Goal: Information Seeking & Learning: Learn about a topic

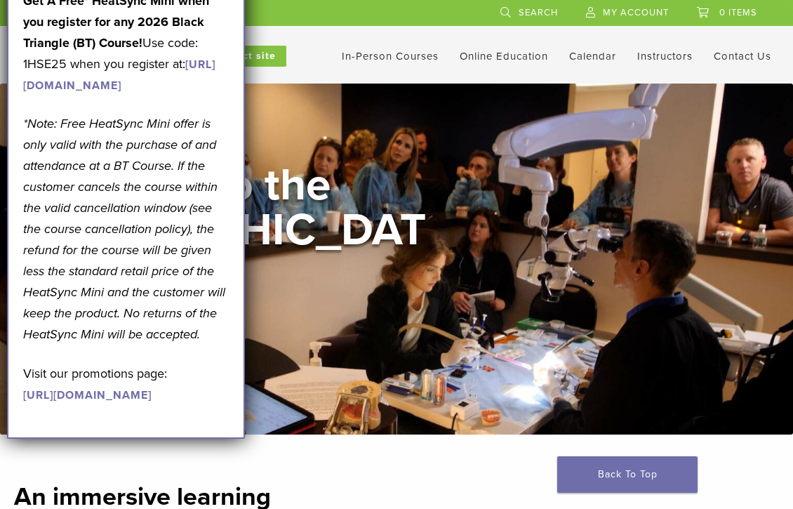
click at [328, 79] on header "CA [PHONE_NUMBER] Search My Account 0 items Cart No products in the cart. Back …" at bounding box center [396, 42] width 793 height 84
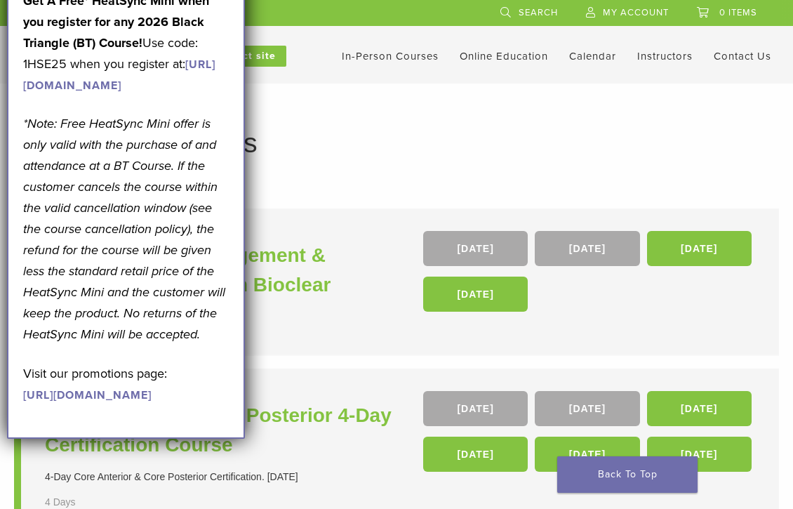
scroll to position [12, 0]
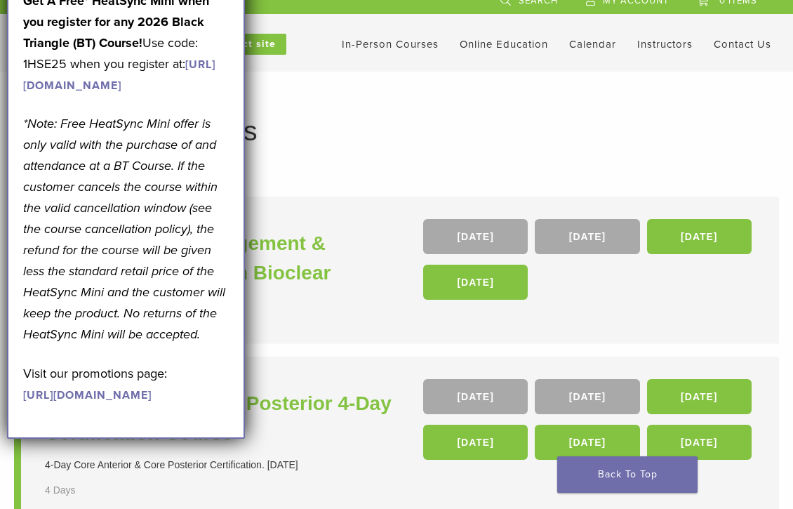
click at [529, 129] on h1 "In-Person Courses" at bounding box center [396, 130] width 737 height 27
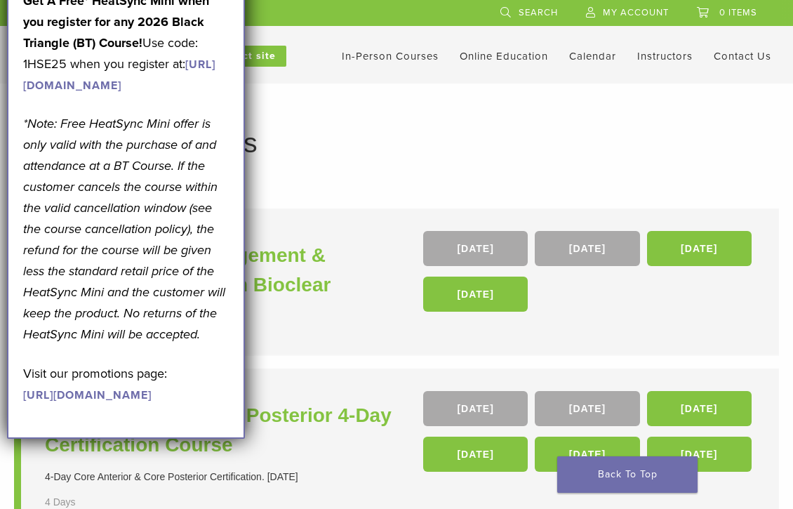
scroll to position [0, 0]
click at [516, 54] on link "Online Education" at bounding box center [504, 56] width 88 height 13
click at [488, 114] on link "Self Guided" at bounding box center [505, 110] width 85 height 31
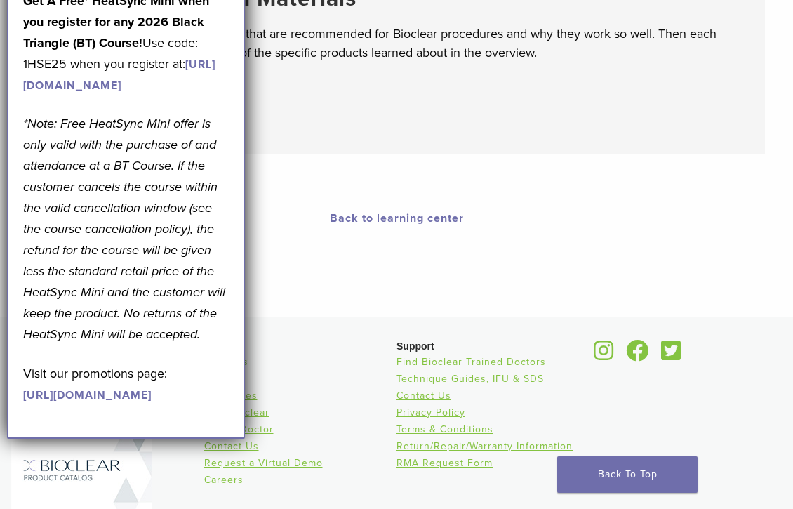
scroll to position [476, 0]
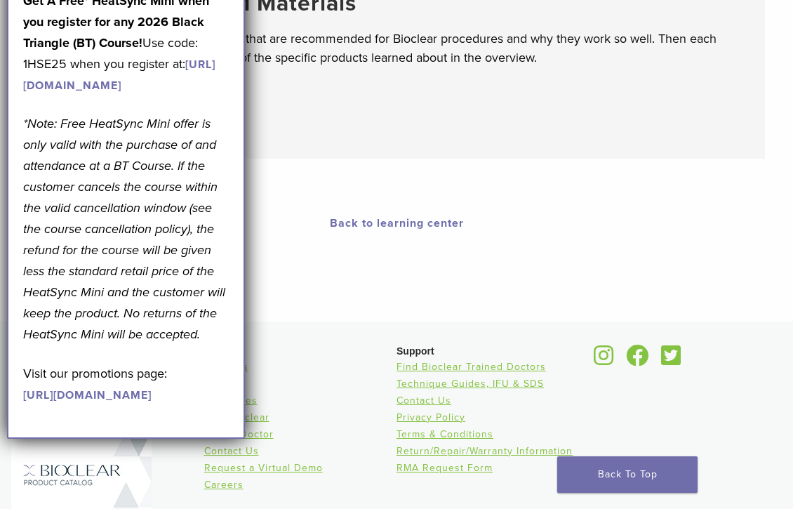
drag, startPoint x: 84, startPoint y: 236, endPoint x: 87, endPoint y: 436, distance: 200.0
click at [87, 402] on link "[URL][DOMAIN_NAME]" at bounding box center [87, 395] width 128 height 14
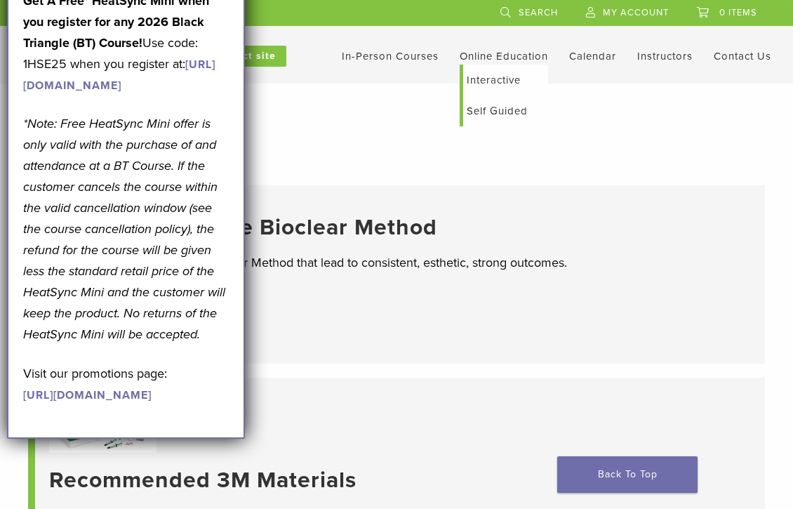
click at [487, 58] on link "Online Education" at bounding box center [504, 56] width 88 height 13
click at [484, 74] on link "Interactive" at bounding box center [505, 80] width 85 height 31
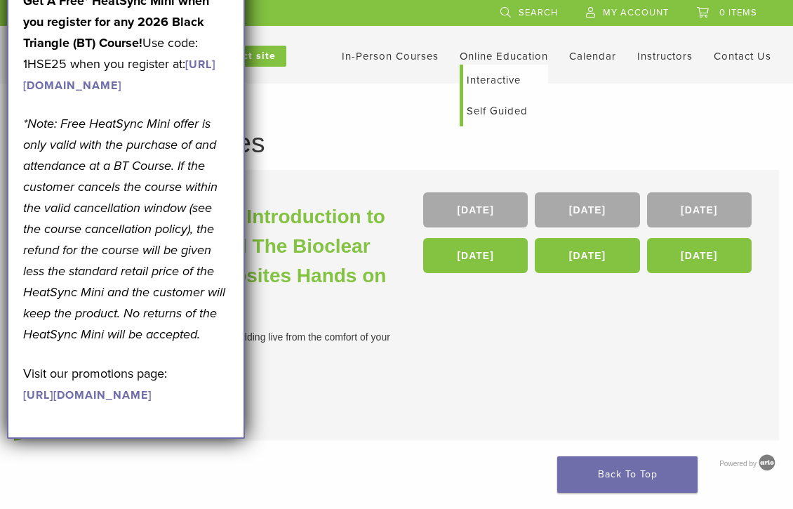
click at [496, 112] on link "Self Guided" at bounding box center [505, 110] width 85 height 31
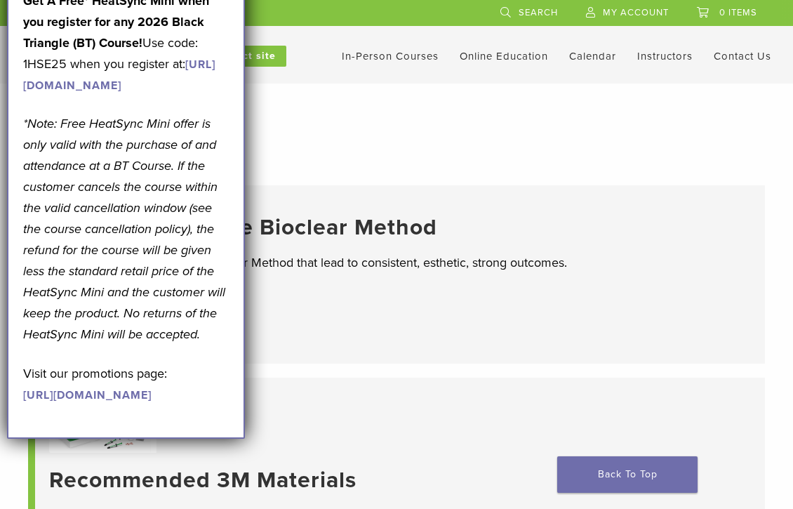
click at [399, 55] on link "In-Person Courses" at bounding box center [390, 56] width 97 height 13
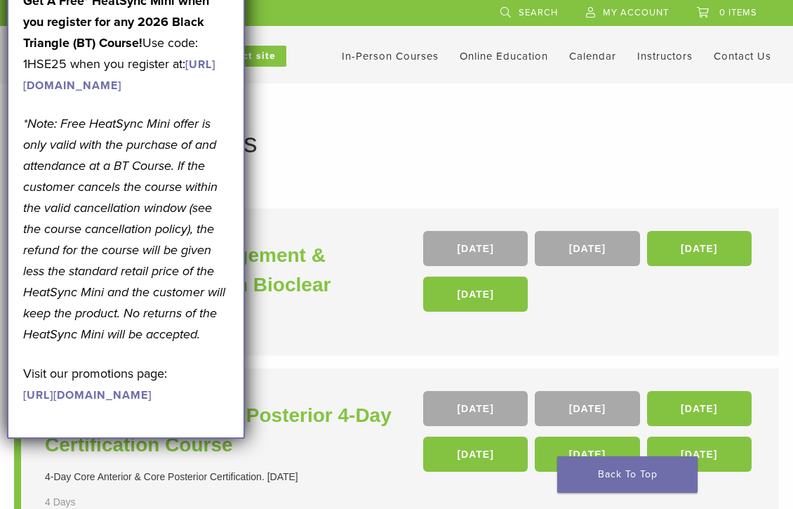
click at [387, 64] on li "In-Person Courses" at bounding box center [390, 56] width 97 height 17
click at [388, 54] on link "In-Person Courses" at bounding box center [390, 56] width 97 height 13
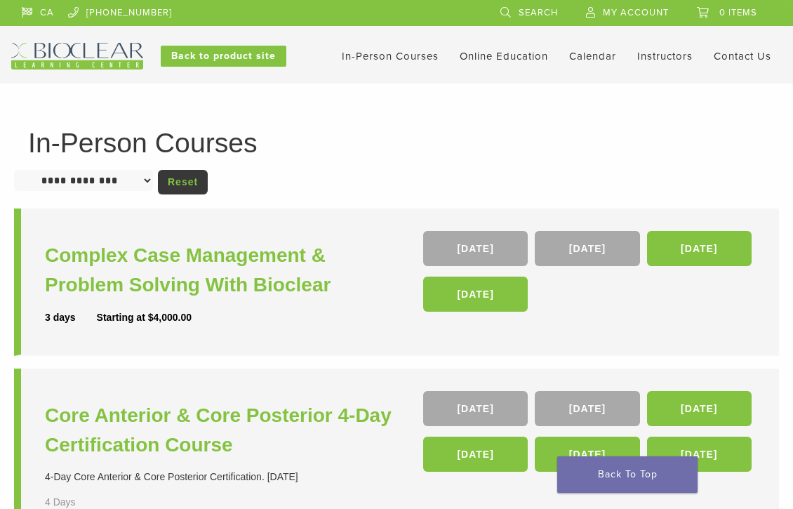
click at [511, 55] on link "Online Education" at bounding box center [504, 56] width 88 height 13
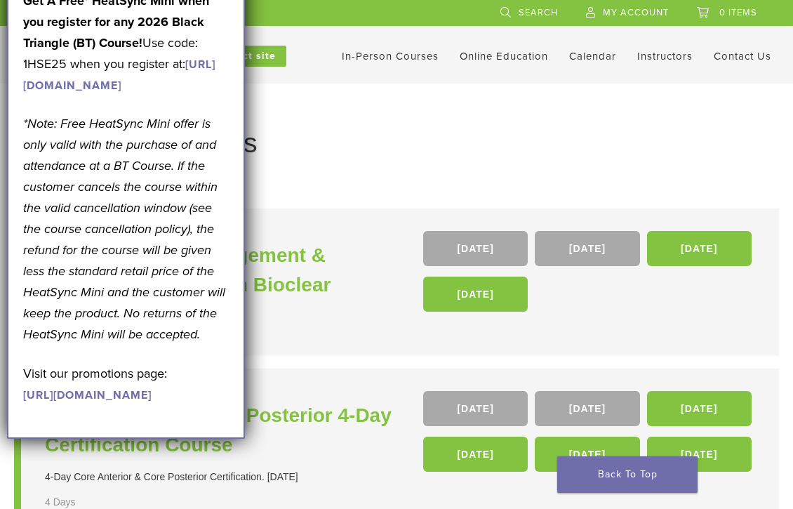
click at [505, 76] on header "CA 1.855.712.5327 Search My Account 0 items Cart No products in the cart. Back …" at bounding box center [396, 42] width 793 height 84
click at [495, 82] on link "Interactive" at bounding box center [505, 80] width 85 height 31
